Goal: Task Accomplishment & Management: Manage account settings

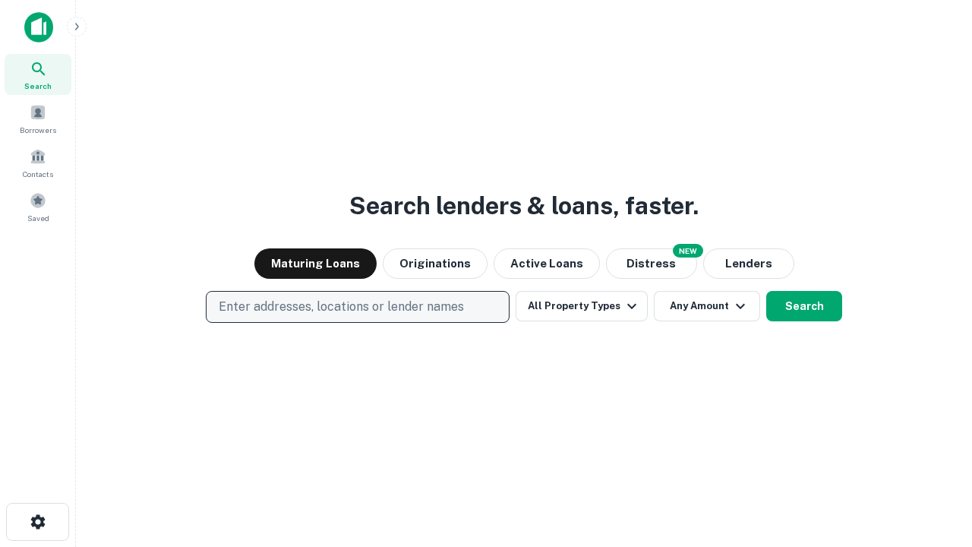
click at [357, 307] on p "Enter addresses, locations or lender names" at bounding box center [341, 307] width 245 height 18
type input "**********"
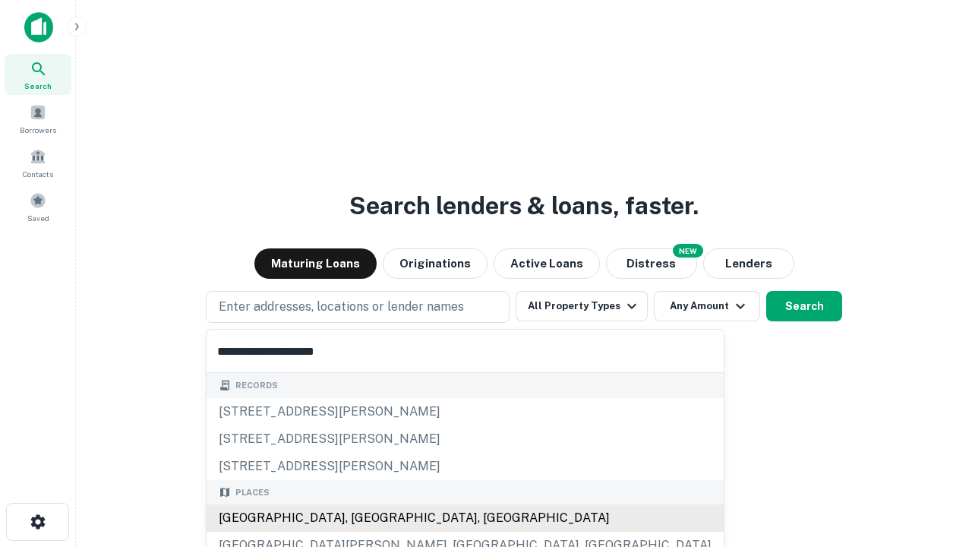
click at [363, 518] on div "Santa Monica, CA, USA" at bounding box center [464, 517] width 517 height 27
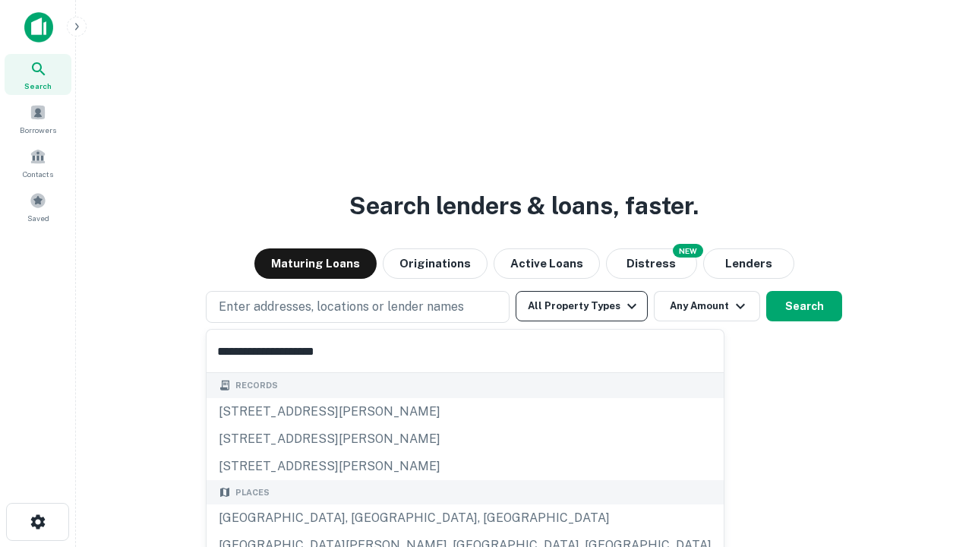
click at [582, 306] on button "All Property Types" at bounding box center [581, 306] width 132 height 30
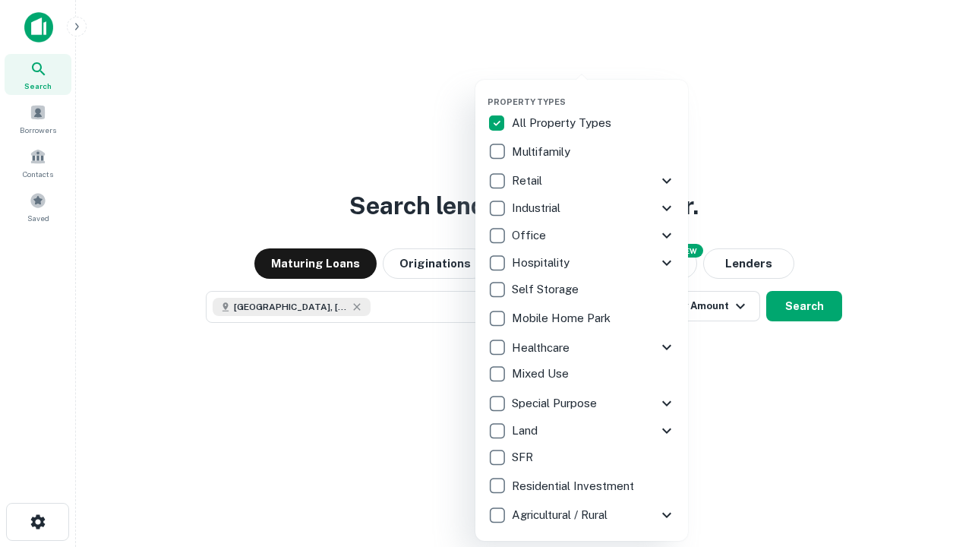
click at [594, 92] on button "button" at bounding box center [593, 92] width 213 height 1
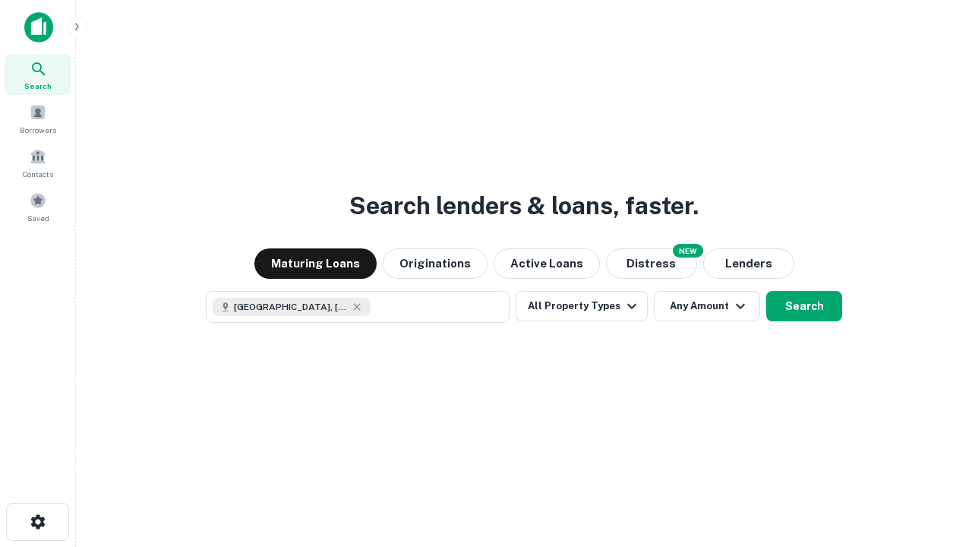
scroll to position [24, 0]
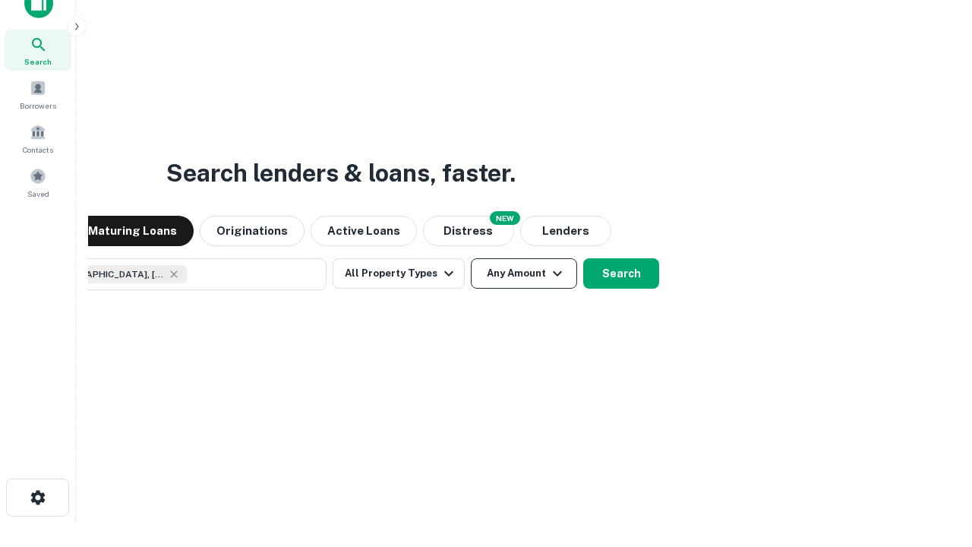
click at [471, 258] on button "Any Amount" at bounding box center [524, 273] width 106 height 30
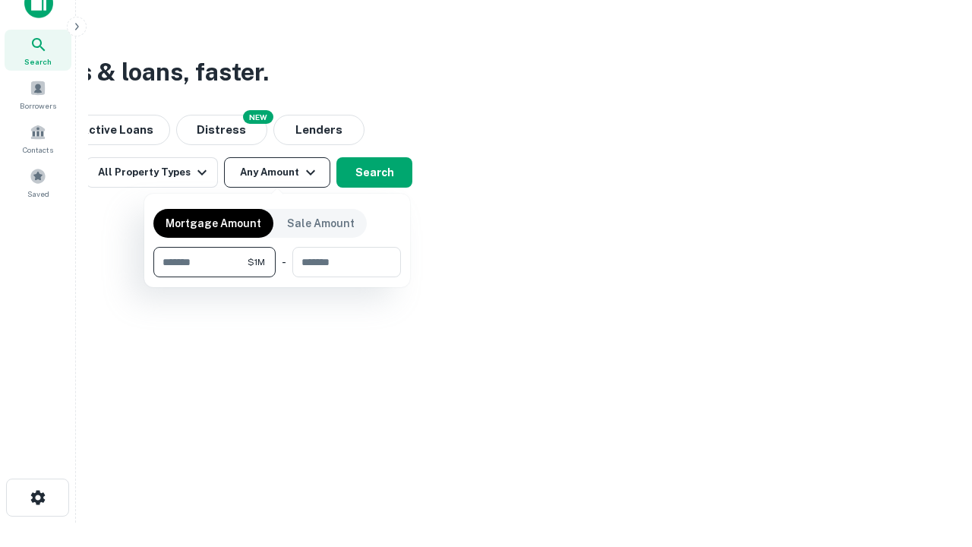
type input "*******"
click at [277, 277] on button "button" at bounding box center [276, 277] width 247 height 1
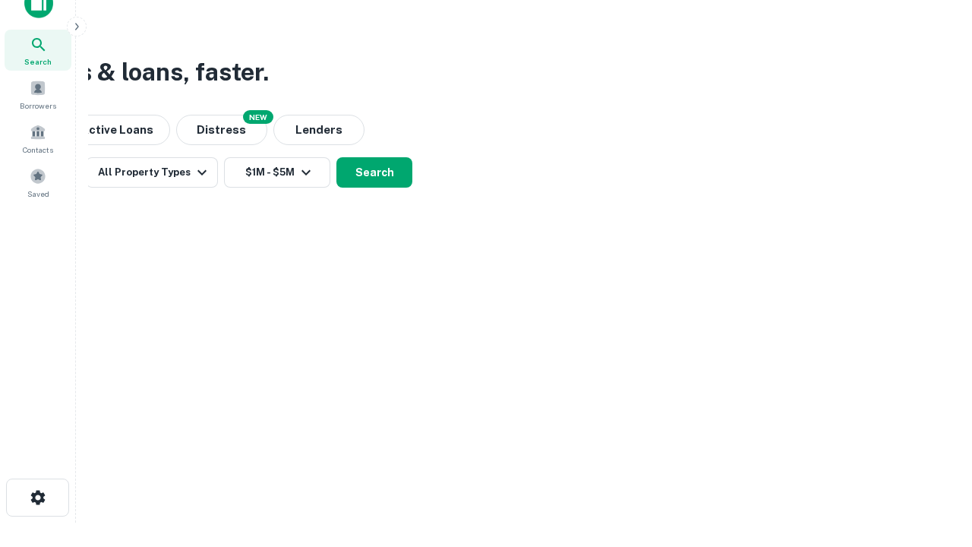
scroll to position [24, 0]
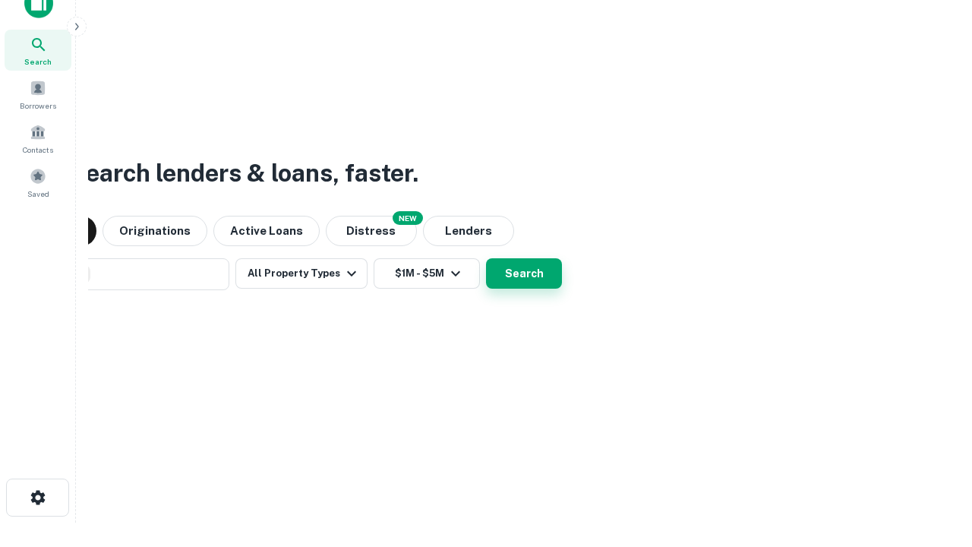
click at [486, 258] on button "Search" at bounding box center [524, 273] width 76 height 30
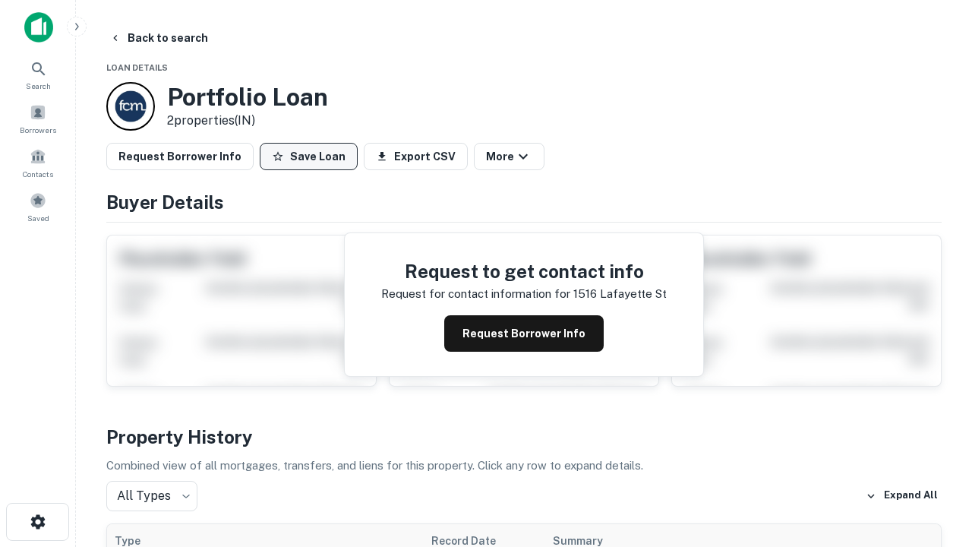
click at [308, 156] on button "Save Loan" at bounding box center [309, 156] width 98 height 27
click at [312, 156] on button "Loan Saved" at bounding box center [312, 156] width 105 height 27
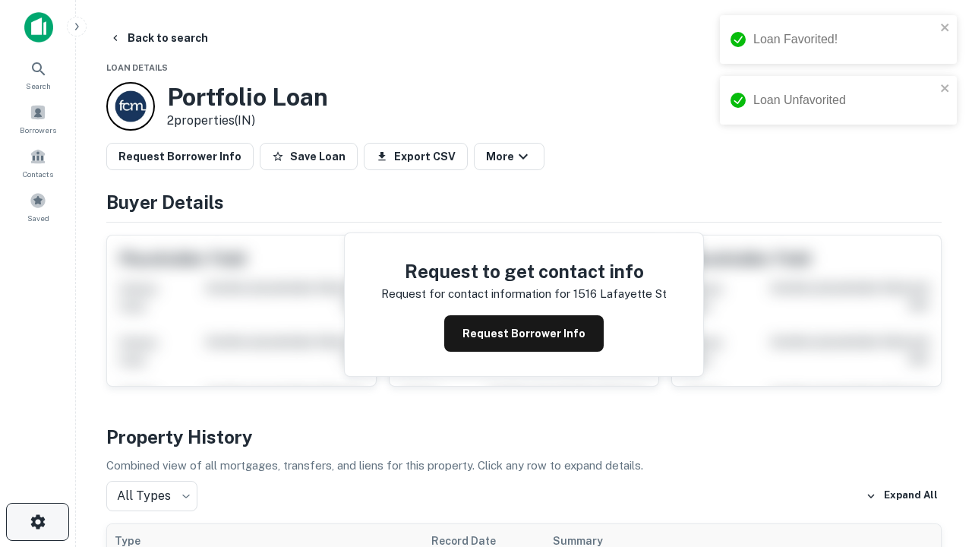
click at [37, 522] on icon "button" at bounding box center [38, 521] width 18 height 18
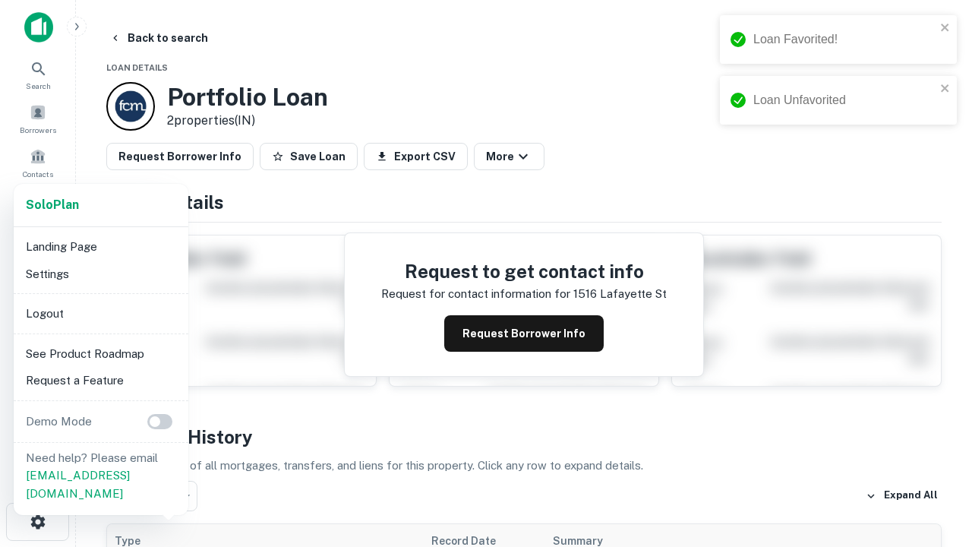
click at [100, 313] on li "Logout" at bounding box center [101, 313] width 162 height 27
